Goal: Contribute content: Contribute content

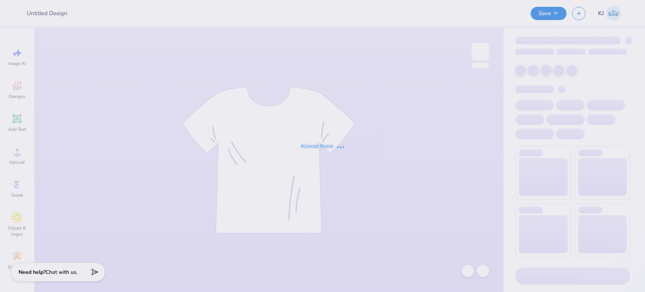
type input "REGIONALS 2025"
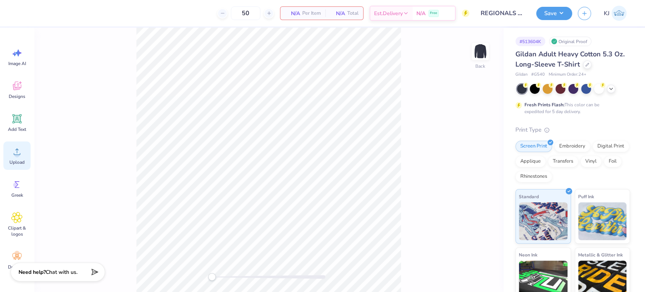
click at [19, 157] on div "Upload" at bounding box center [16, 155] width 27 height 28
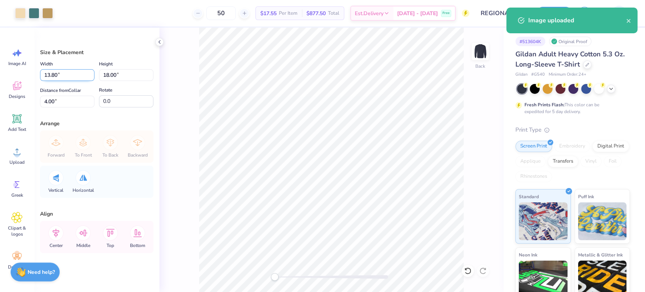
click at [48, 76] on input "13.80" at bounding box center [67, 75] width 54 height 12
type input "11.00"
type input "14.34"
type input "5.83"
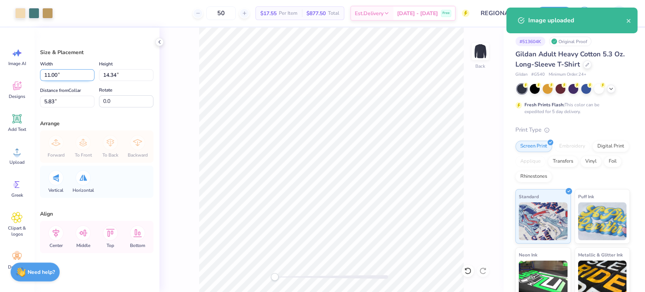
click at [49, 73] on input "11.00" at bounding box center [67, 75] width 54 height 12
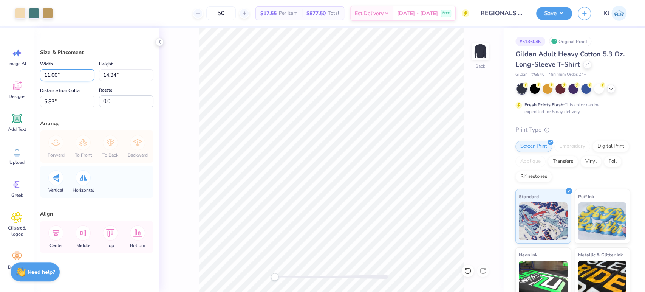
click at [49, 73] on input "11.00" at bounding box center [67, 75] width 54 height 12
type input "10.00"
type input "13.04"
click at [50, 99] on input "6.48" at bounding box center [67, 102] width 54 height 12
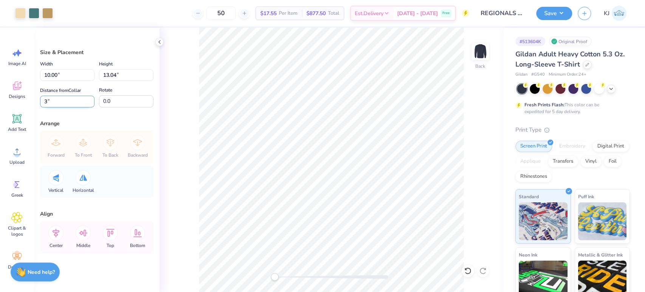
type input "3"
click at [52, 75] on input "10.00" at bounding box center [67, 75] width 54 height 12
type input "9.00"
type input "11.73"
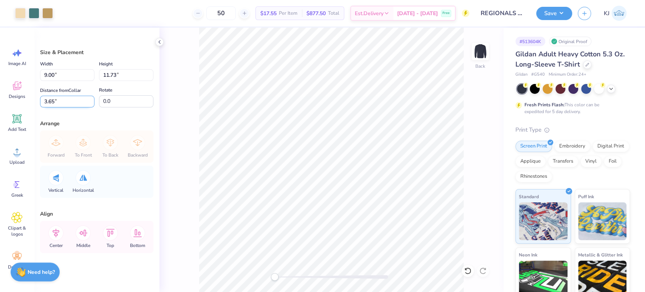
click at [46, 98] on input "3.65" at bounding box center [67, 102] width 54 height 12
type input "3"
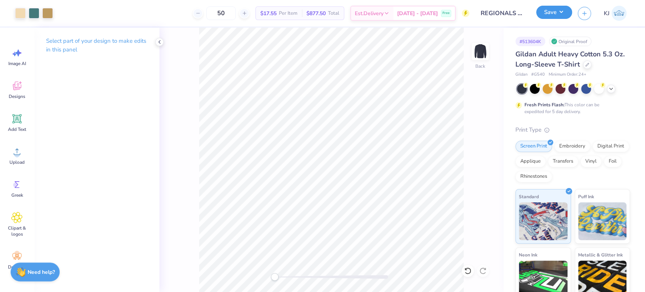
click at [566, 14] on button "Save" at bounding box center [554, 12] width 36 height 13
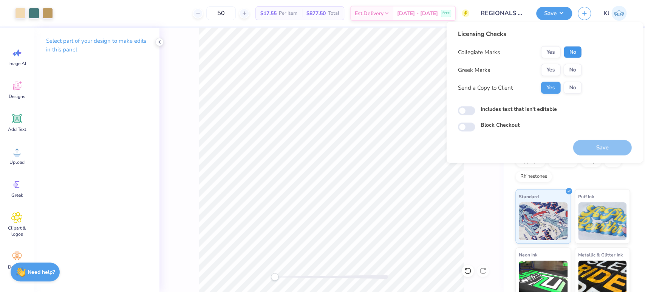
click at [577, 51] on button "No" at bounding box center [573, 52] width 18 height 12
click at [576, 68] on button "No" at bounding box center [573, 70] width 18 height 12
click at [601, 144] on button "Save" at bounding box center [602, 147] width 59 height 15
